Goal: Task Accomplishment & Management: Use online tool/utility

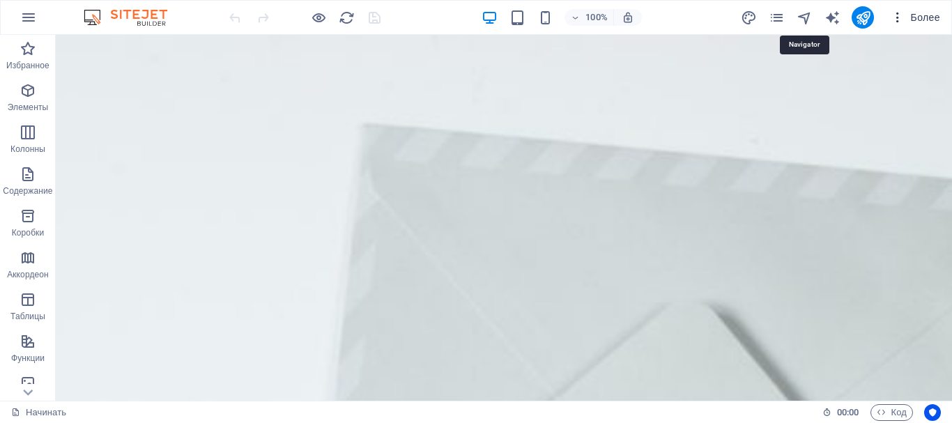
click at [897, 22] on icon "button" at bounding box center [898, 17] width 14 height 14
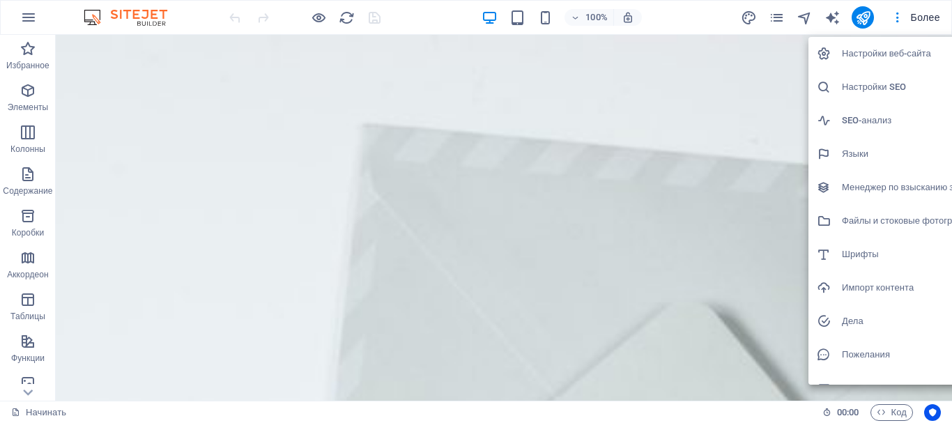
click at [29, 14] on div at bounding box center [476, 211] width 952 height 423
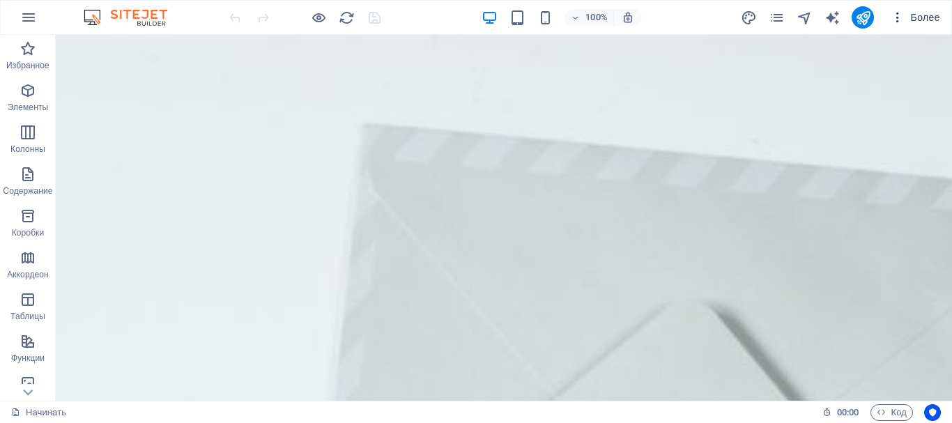
click at [925, 14] on font "Более" at bounding box center [925, 17] width 29 height 11
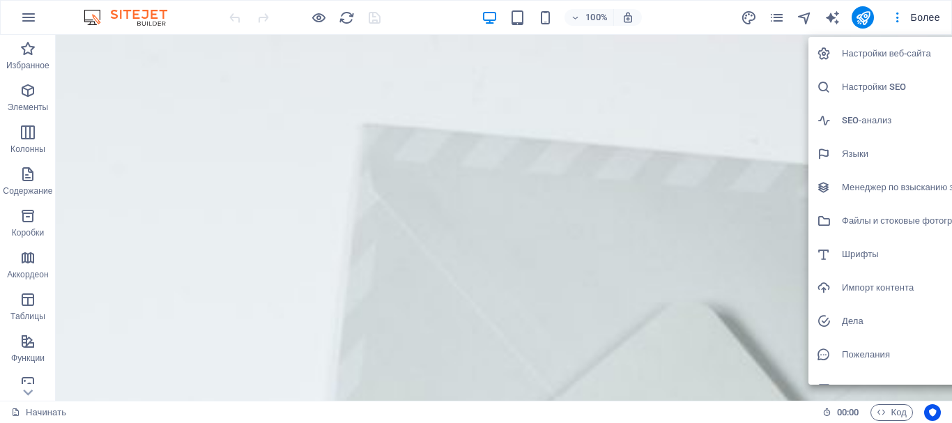
click at [864, 19] on div at bounding box center [476, 211] width 952 height 423
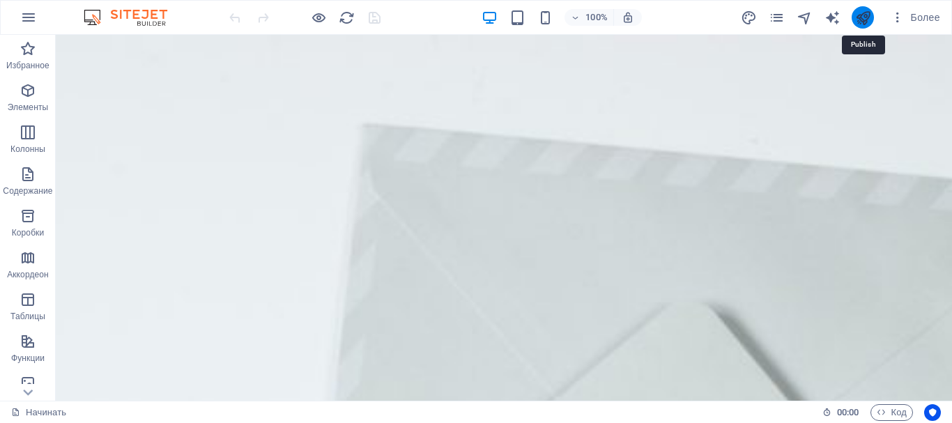
click at [863, 21] on icon "публиковать" at bounding box center [863, 18] width 16 height 16
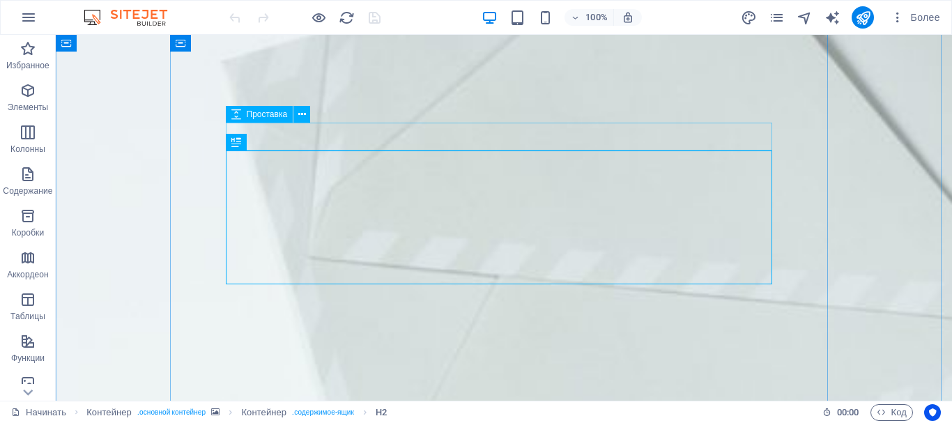
scroll to position [394, 0]
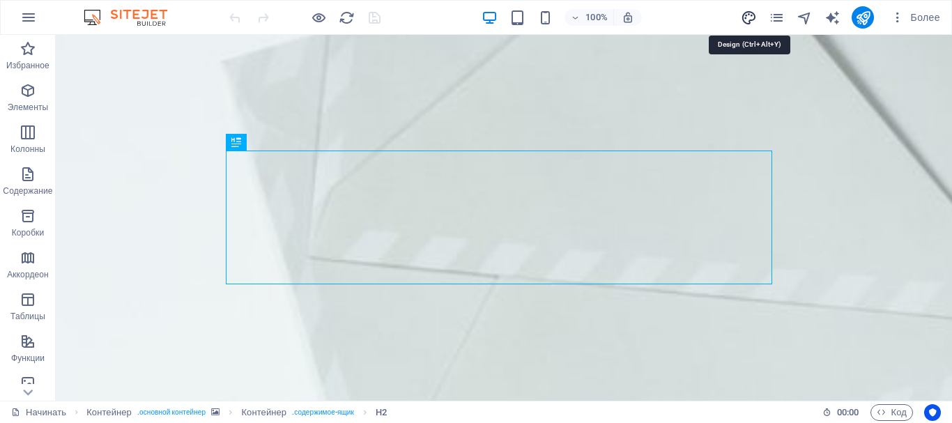
drag, startPoint x: 750, startPoint y: 20, endPoint x: 590, endPoint y: 47, distance: 161.9
click at [750, 20] on icon "дизайн" at bounding box center [749, 18] width 16 height 16
select select "rem"
select select "300"
select select "px"
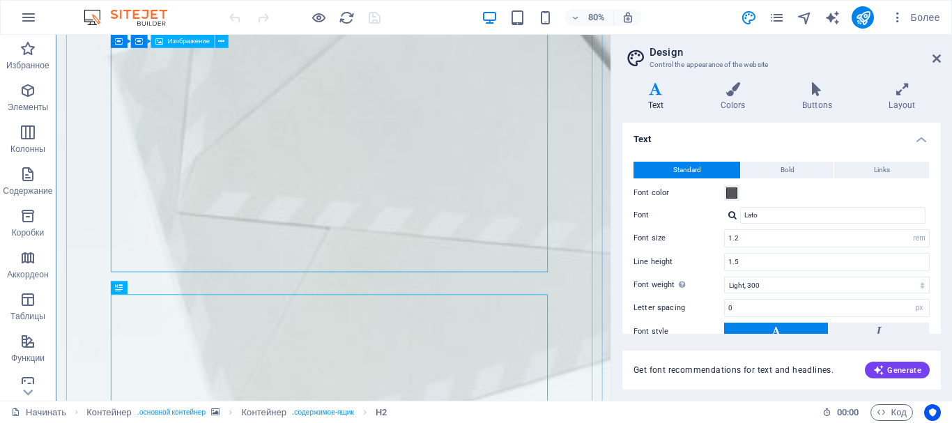
scroll to position [185, 0]
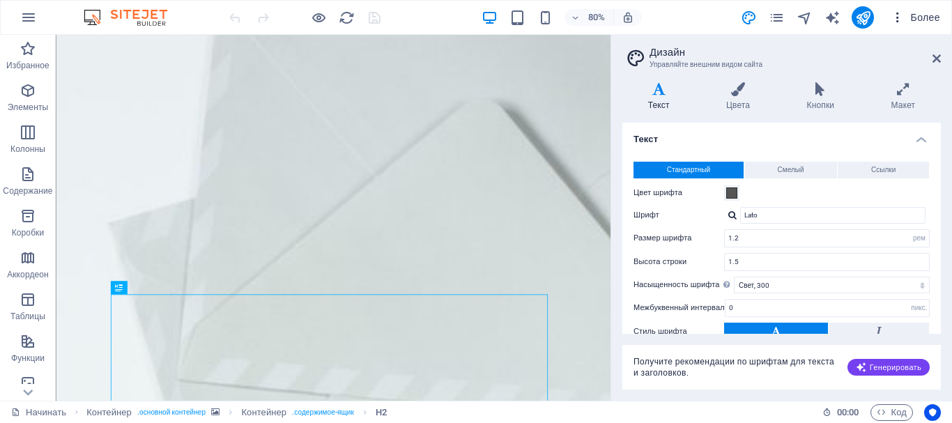
click at [893, 17] on icon "button" at bounding box center [898, 17] width 14 height 14
